Goal: Task Accomplishment & Management: Use online tool/utility

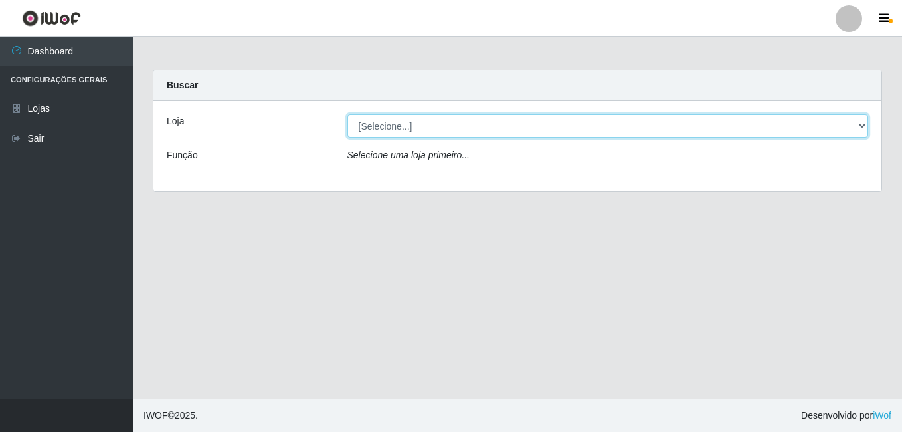
click at [489, 130] on select "[Selecione...] Ajubá Mercado" at bounding box center [607, 125] width 521 height 23
select select "402"
click at [347, 114] on select "[Selecione...] Ajubá Mercado" at bounding box center [607, 125] width 521 height 23
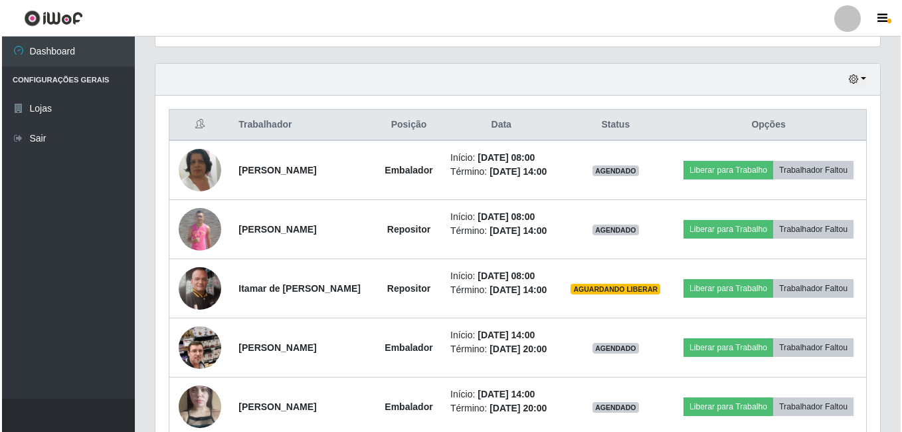
scroll to position [465, 0]
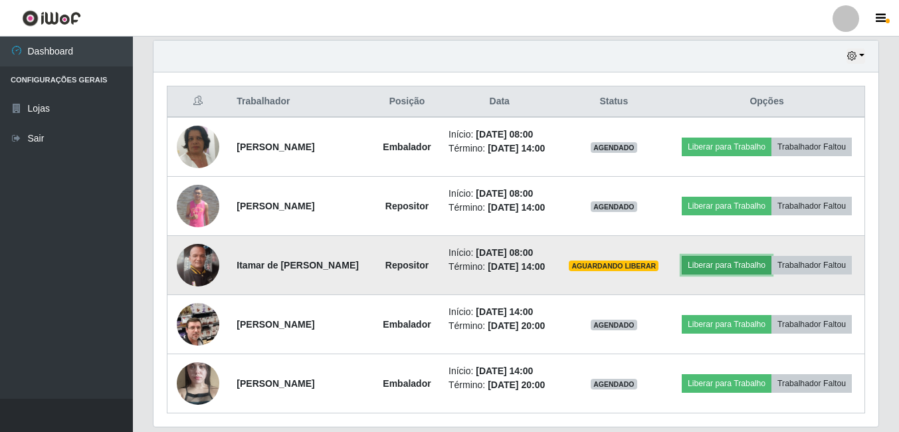
click at [756, 273] on button "Liberar para Trabalho" at bounding box center [726, 265] width 90 height 19
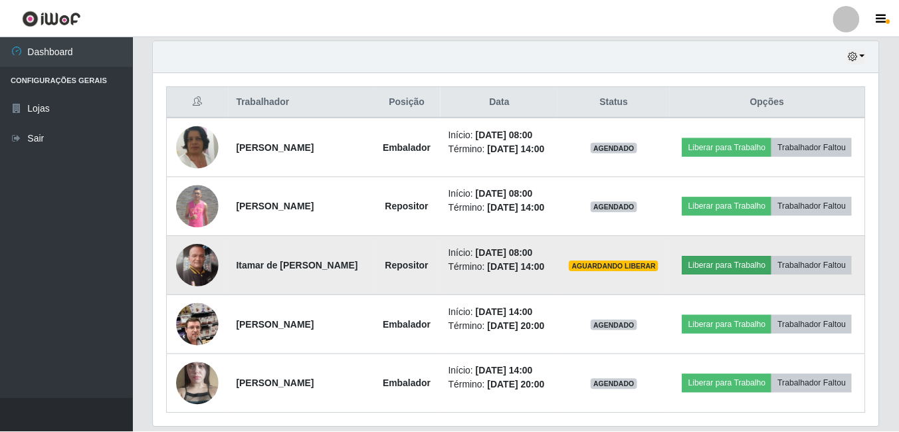
scroll to position [276, 718]
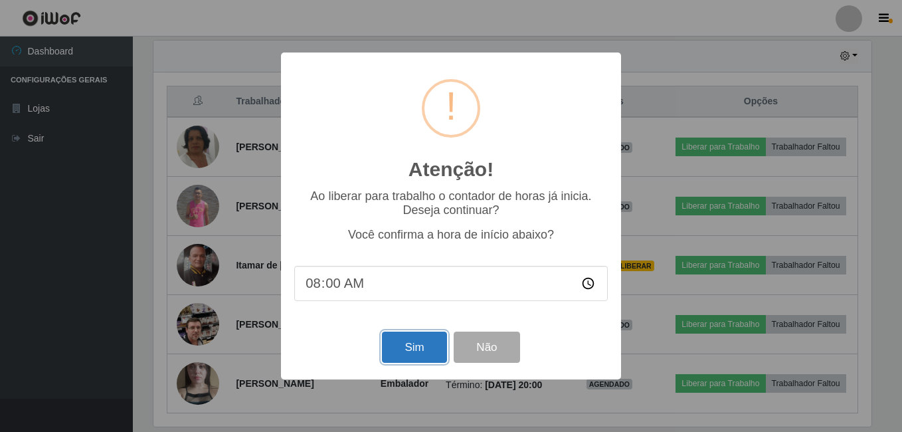
click at [414, 351] on button "Sim" at bounding box center [414, 346] width 64 height 31
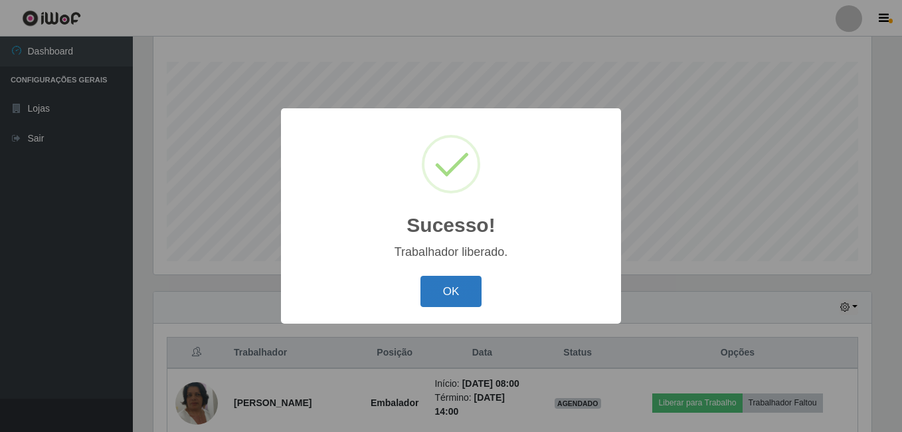
click at [442, 292] on button "OK" at bounding box center [451, 291] width 62 height 31
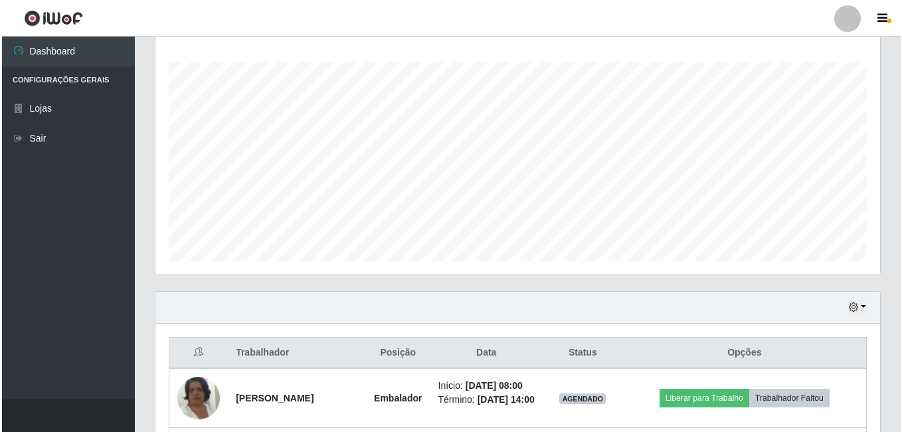
scroll to position [413, 0]
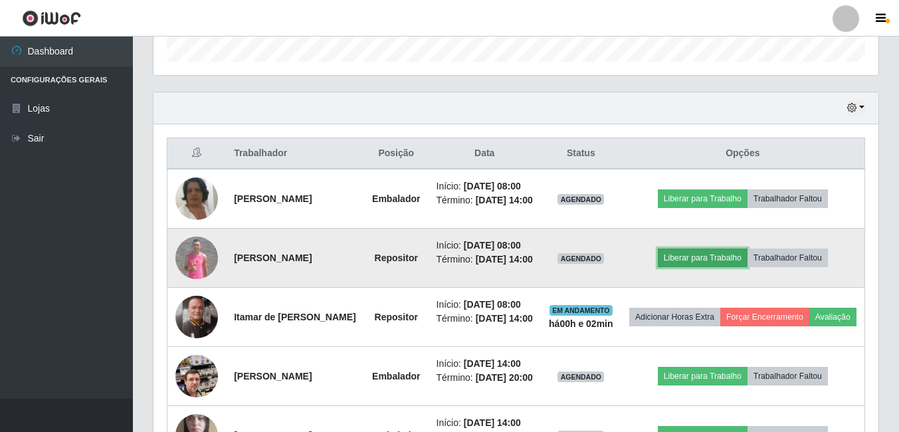
click at [675, 264] on button "Liberar para Trabalho" at bounding box center [703, 257] width 90 height 19
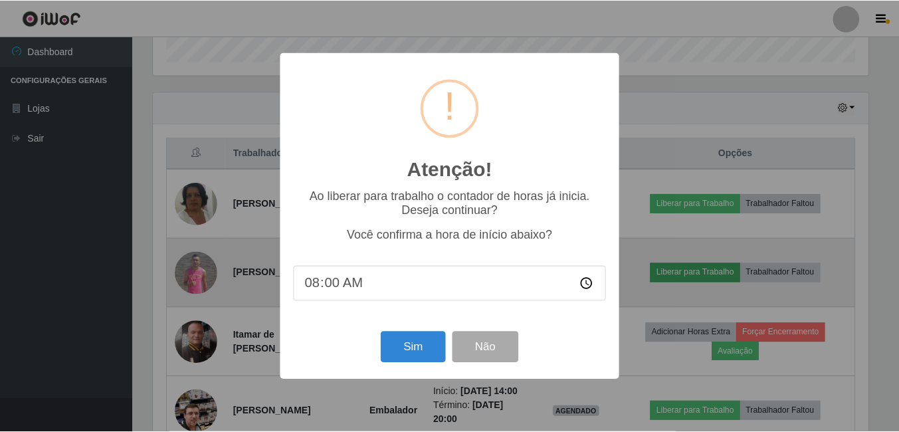
scroll to position [276, 718]
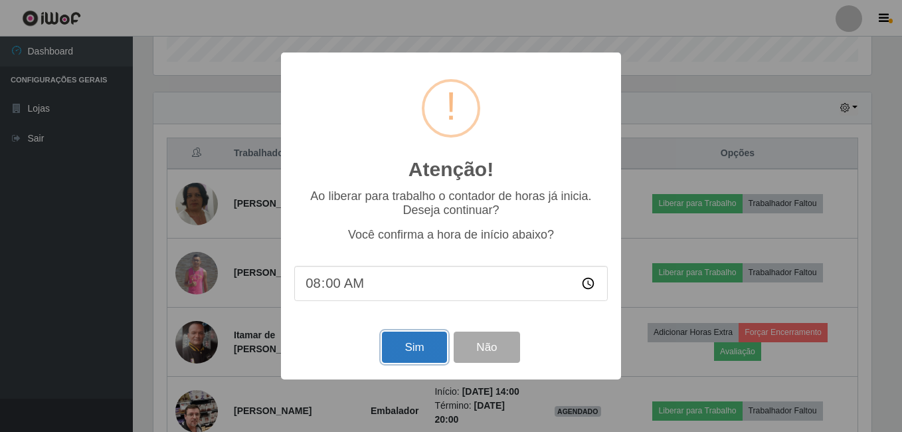
click at [411, 349] on button "Sim" at bounding box center [414, 346] width 64 height 31
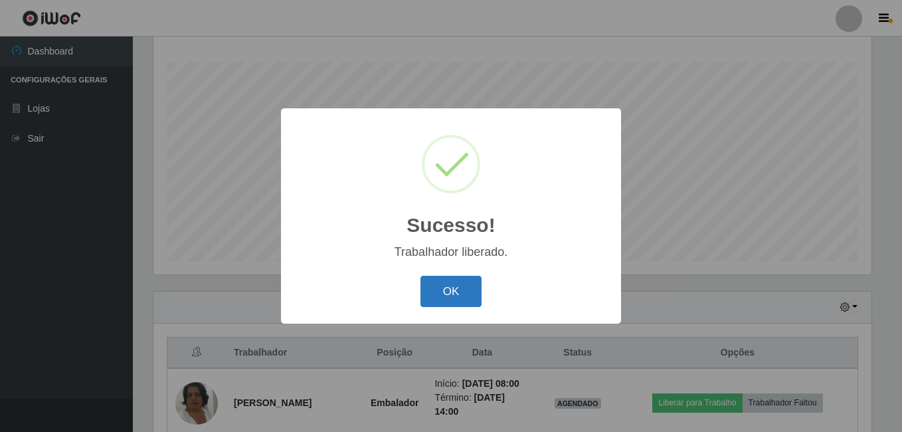
click at [443, 290] on button "OK" at bounding box center [451, 291] width 62 height 31
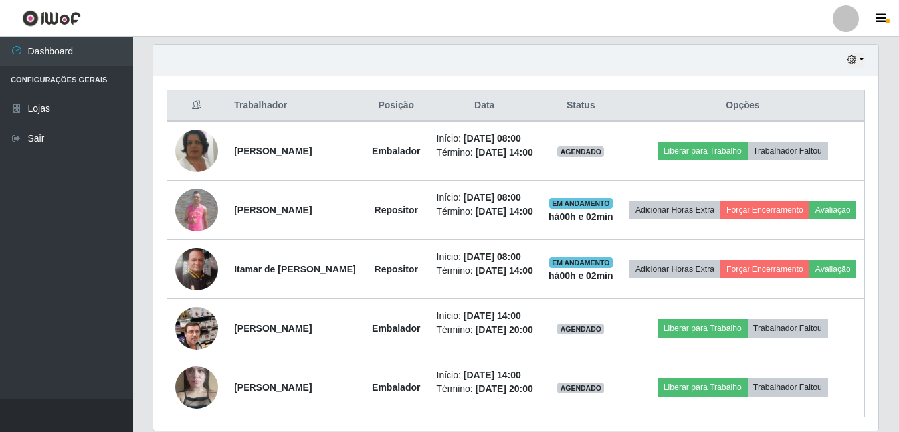
scroll to position [347, 0]
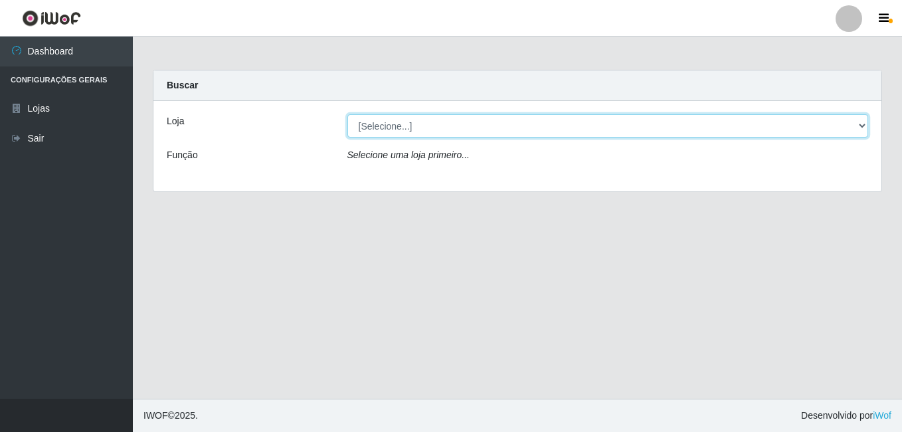
click at [412, 123] on select "[Selecione...] Ajubá Mercado" at bounding box center [607, 125] width 521 height 23
select select "402"
click at [347, 114] on select "[Selecione...] Ajubá Mercado" at bounding box center [607, 125] width 521 height 23
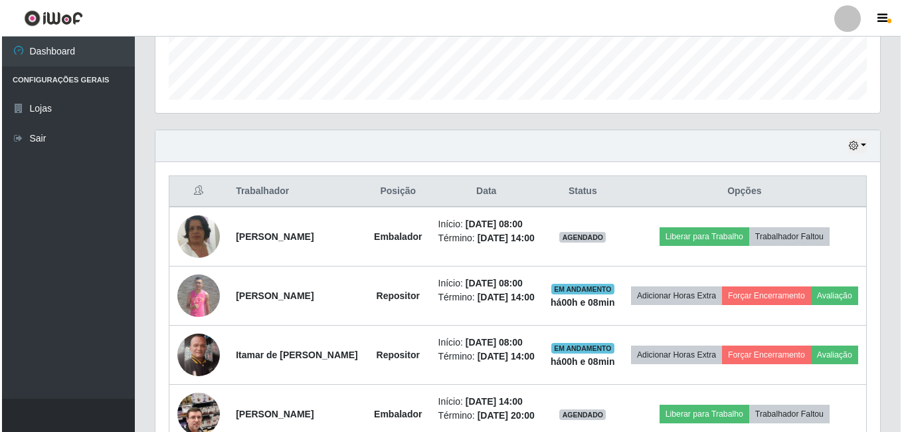
scroll to position [399, 0]
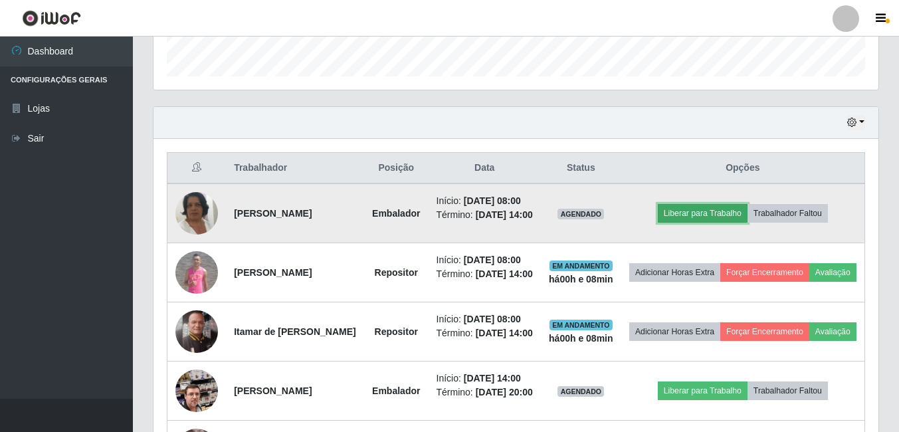
click at [725, 216] on button "Liberar para Trabalho" at bounding box center [703, 213] width 90 height 19
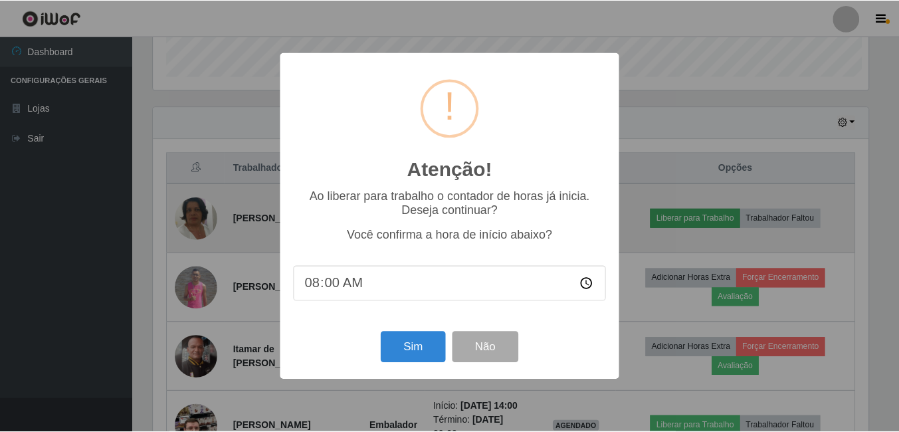
scroll to position [276, 718]
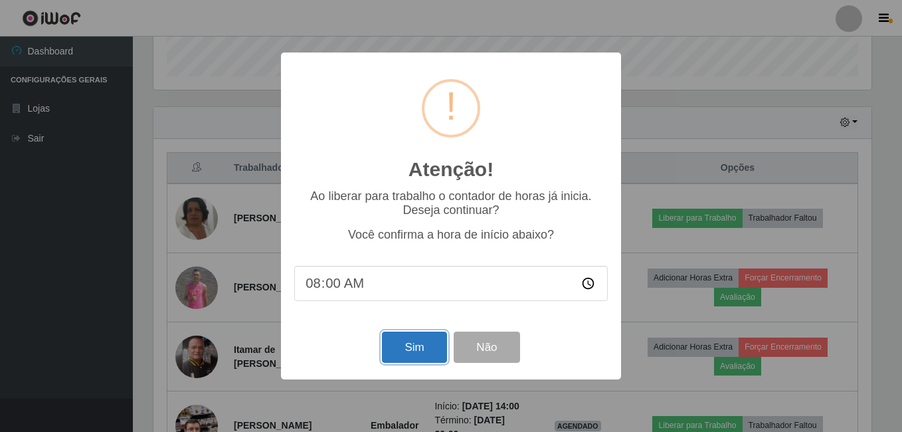
click at [434, 347] on button "Sim" at bounding box center [414, 346] width 64 height 31
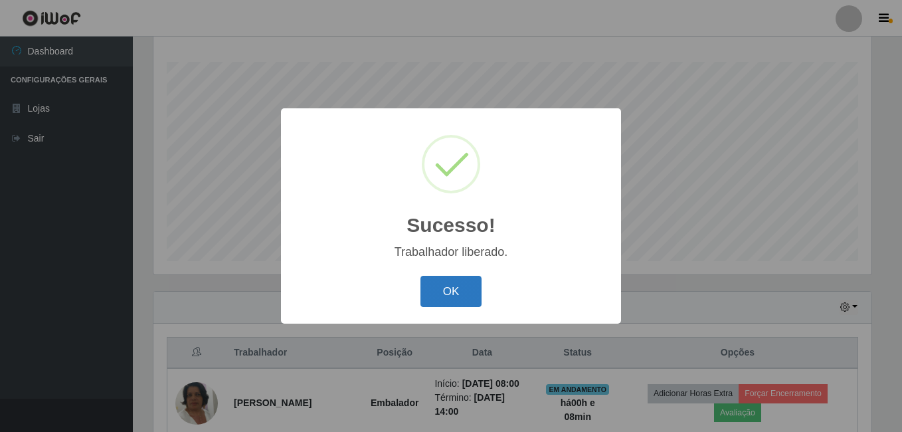
click at [460, 285] on button "OK" at bounding box center [451, 291] width 62 height 31
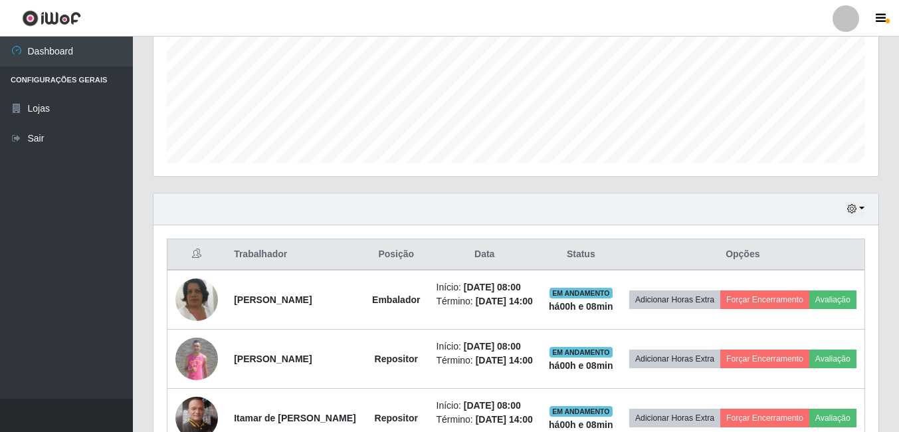
scroll to position [413, 0]
